Goal: Information Seeking & Learning: Learn about a topic

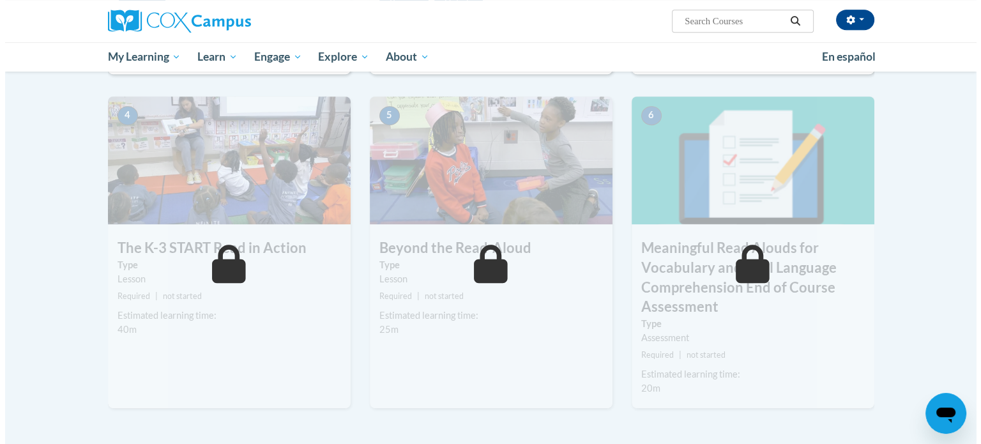
scroll to position [447, 0]
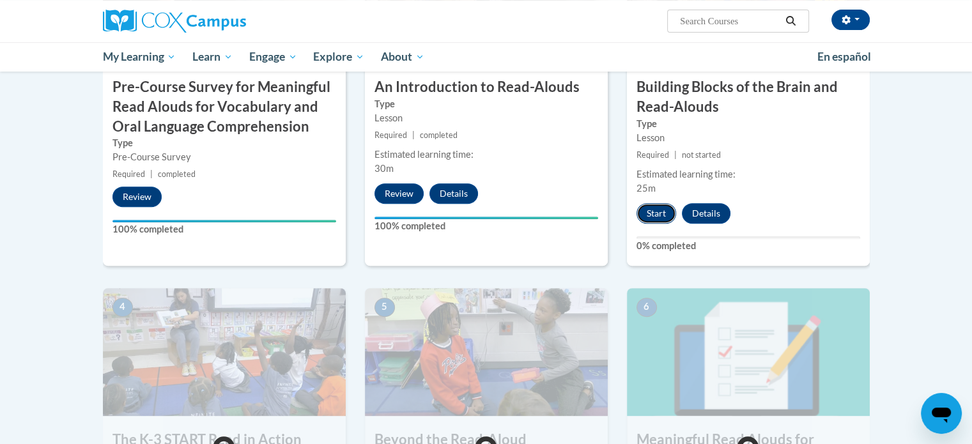
click at [655, 210] on button "Start" at bounding box center [656, 213] width 40 height 20
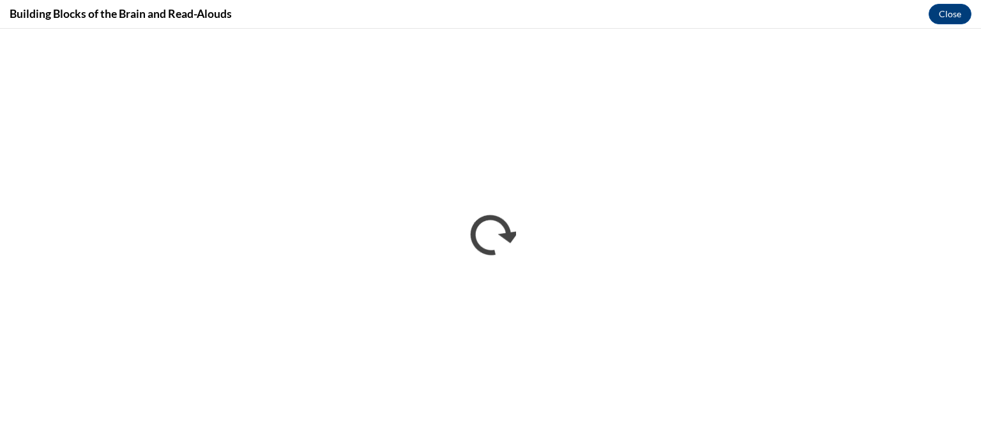
scroll to position [0, 0]
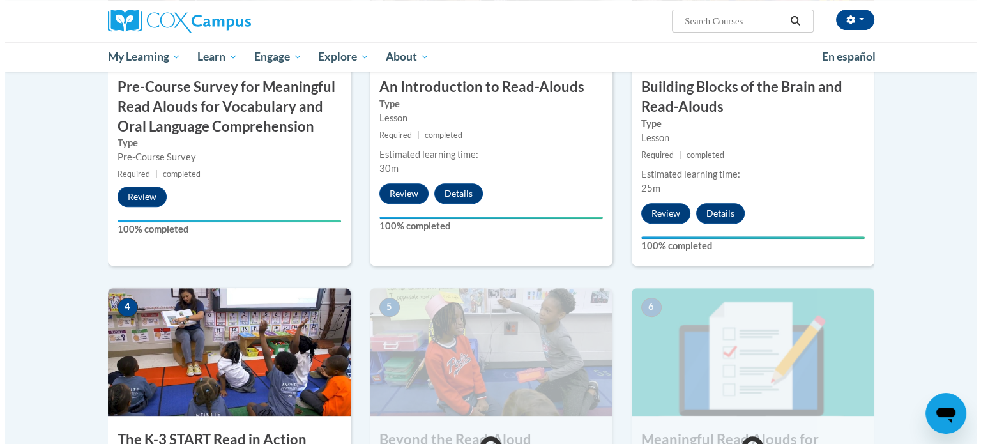
scroll to position [703, 0]
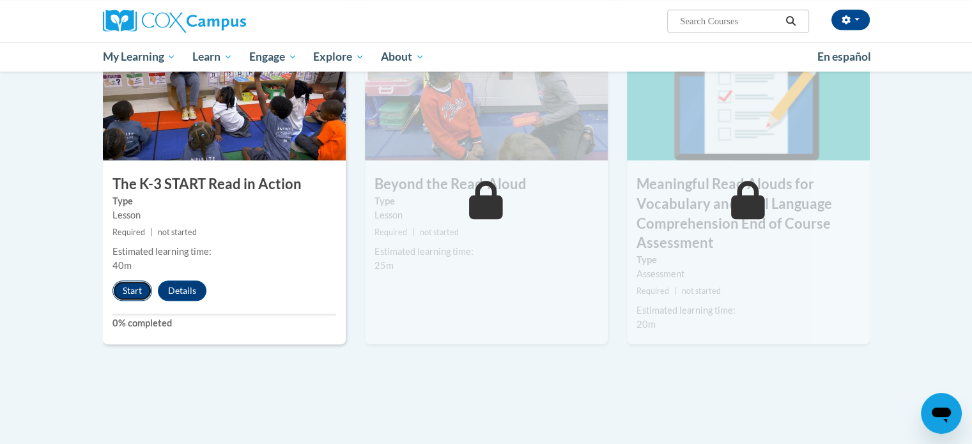
click at [130, 292] on button "Start" at bounding box center [132, 290] width 40 height 20
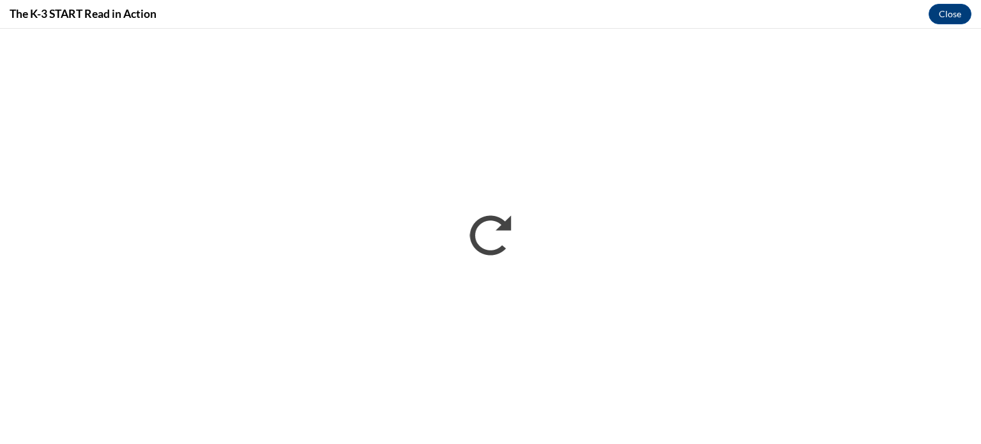
scroll to position [0, 0]
click at [606, 4] on div "The K-3 START Read in Action Close" at bounding box center [490, 14] width 981 height 29
